Goal: Check status: Check status

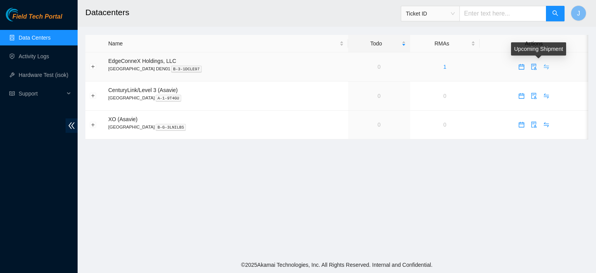
click at [544, 66] on icon "swap" at bounding box center [546, 66] width 5 height 5
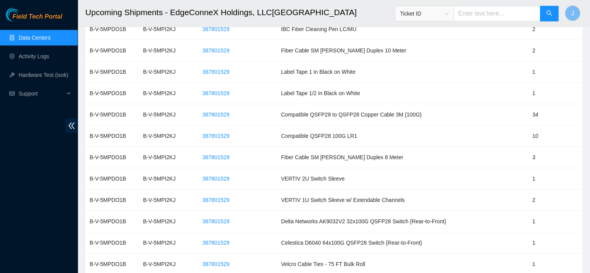
scroll to position [264, 0]
click at [229, 219] on span "387801529" at bounding box center [215, 221] width 27 height 9
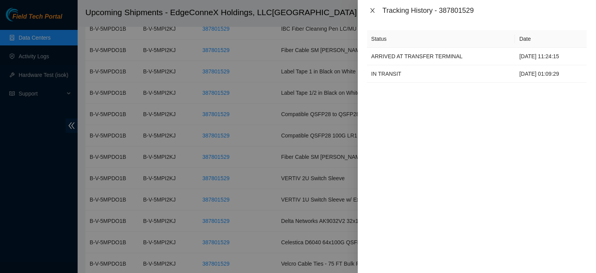
click at [372, 12] on icon "close" at bounding box center [372, 10] width 6 height 6
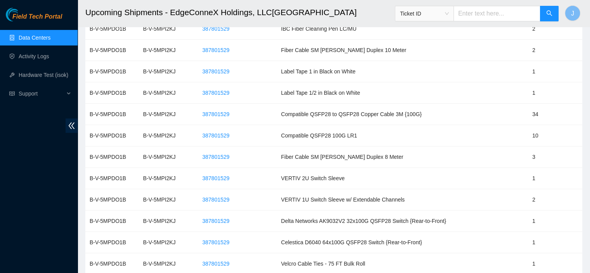
click at [372, 12] on h2 "Upcoming Shipments - EdgeConneX Holdings, LLC[GEOGRAPHIC_DATA]" at bounding box center [286, 12] width 402 height 25
click at [229, 241] on span "387801529" at bounding box center [215, 242] width 27 height 9
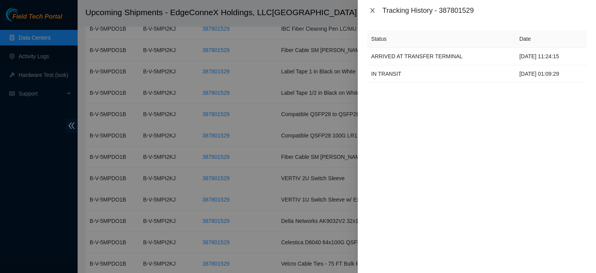
click at [372, 9] on icon "close" at bounding box center [372, 10] width 6 height 6
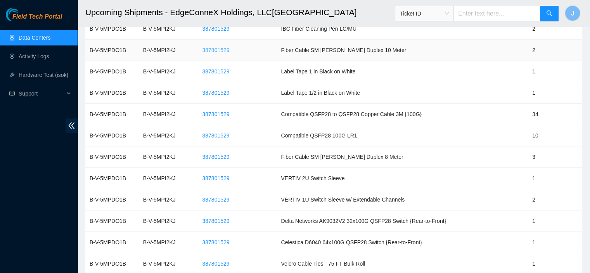
click at [229, 50] on span "387801529" at bounding box center [215, 50] width 27 height 9
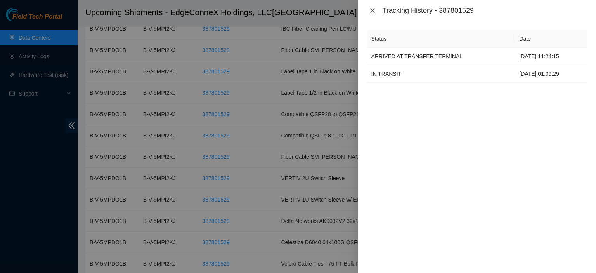
click at [372, 10] on icon "close" at bounding box center [372, 10] width 4 height 5
